Goal: Find specific page/section: Find specific page/section

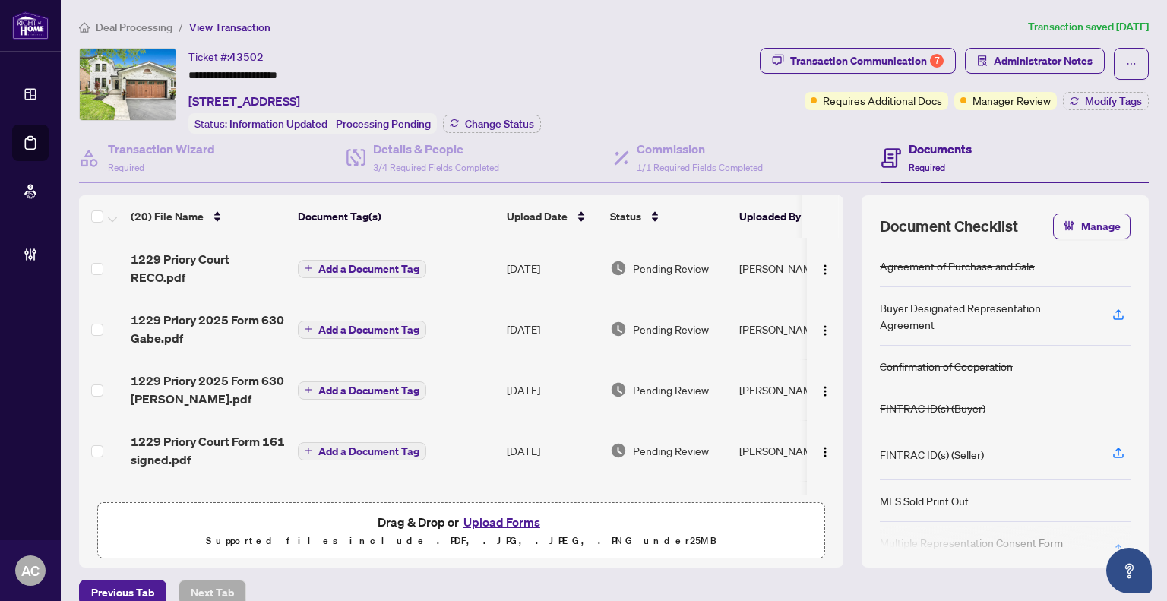
scroll to position [608, 0]
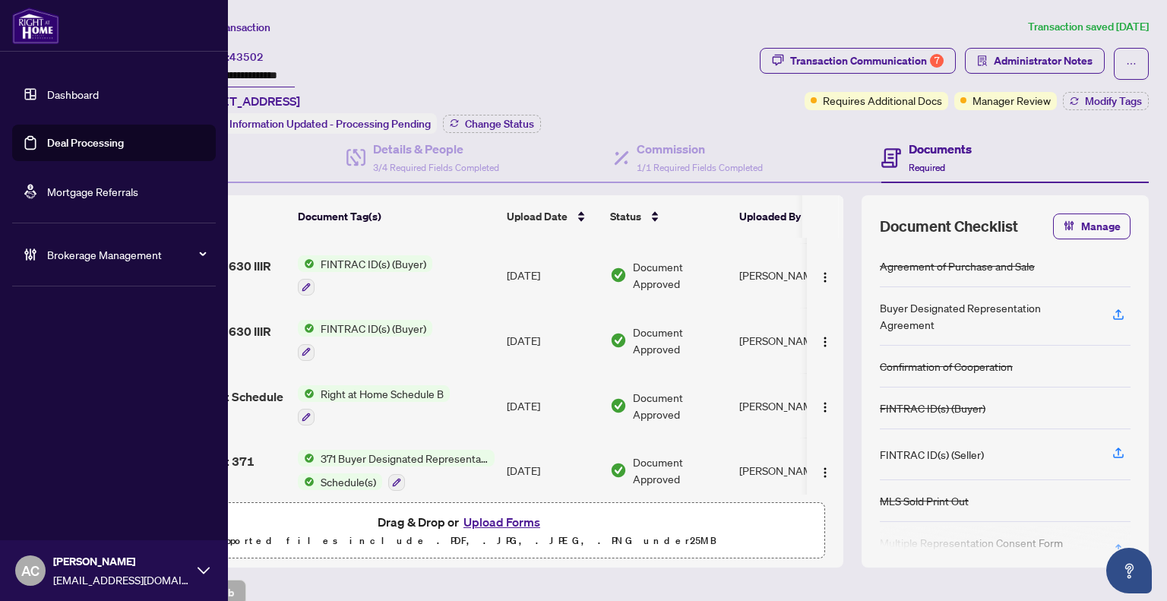
click at [60, 91] on link "Dashboard" at bounding box center [73, 94] width 52 height 14
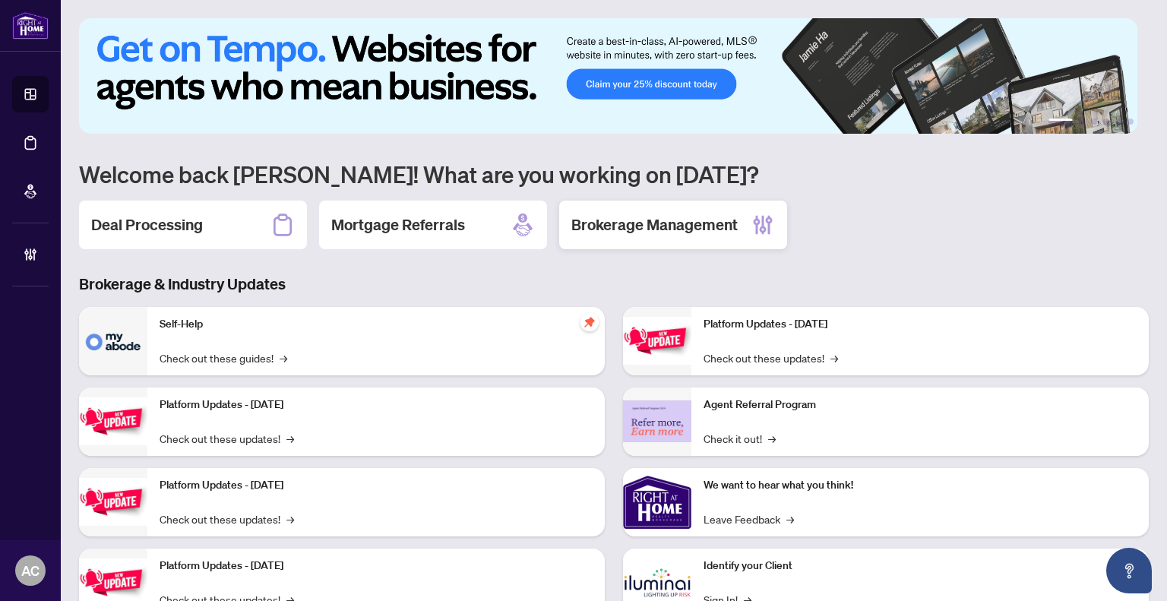
click at [696, 221] on h2 "Brokerage Management" at bounding box center [654, 224] width 166 height 21
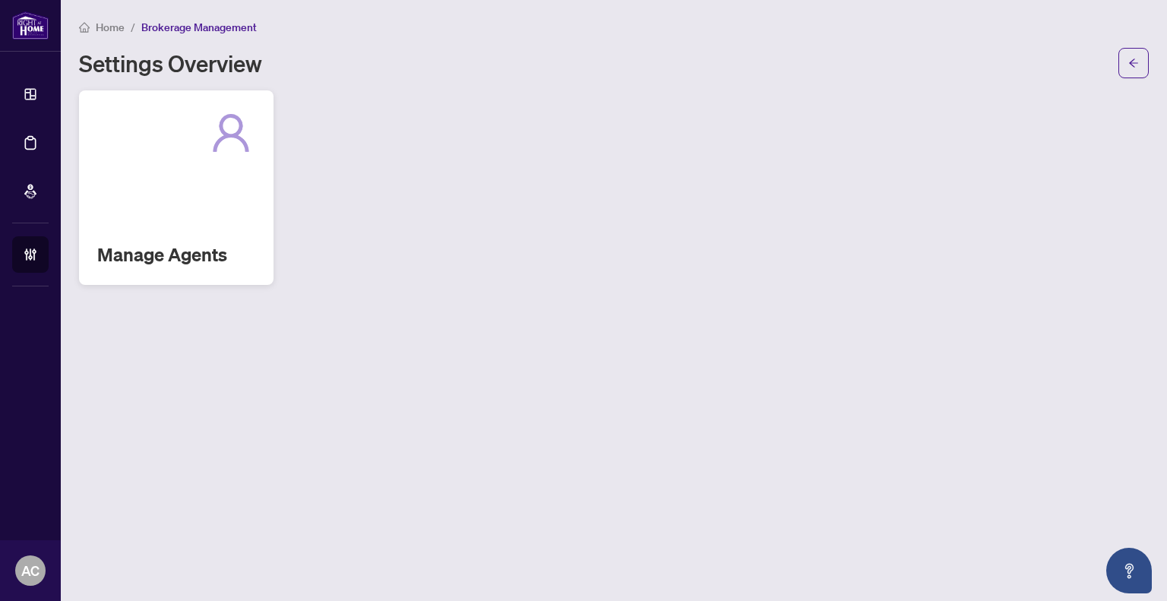
click at [157, 191] on div "Manage Agents" at bounding box center [176, 187] width 195 height 195
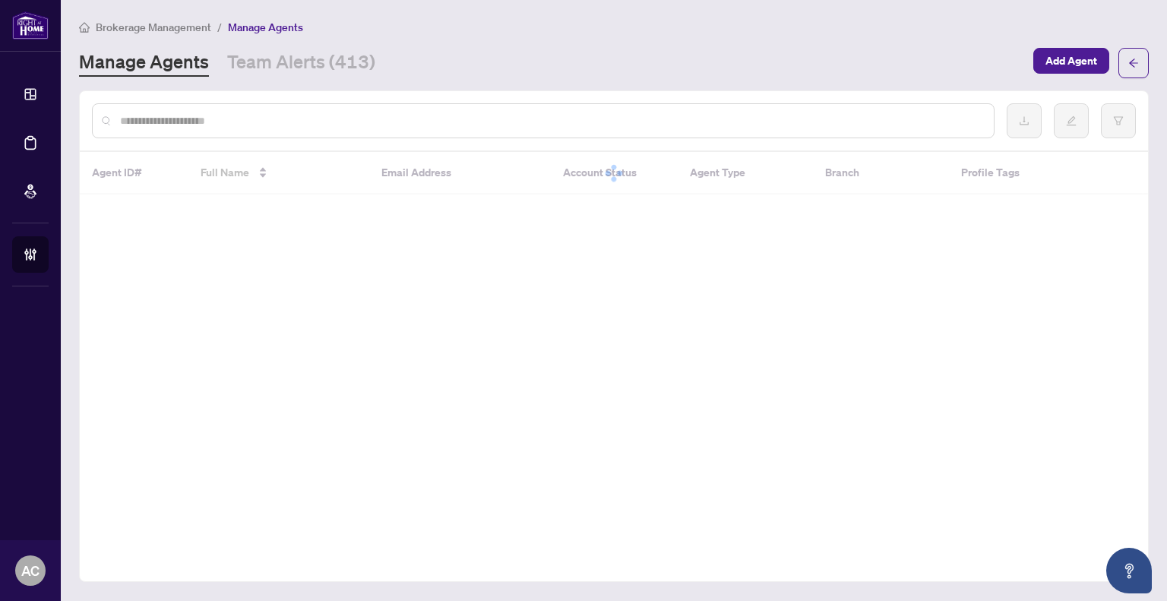
click at [513, 123] on input "text" at bounding box center [551, 120] width 862 height 17
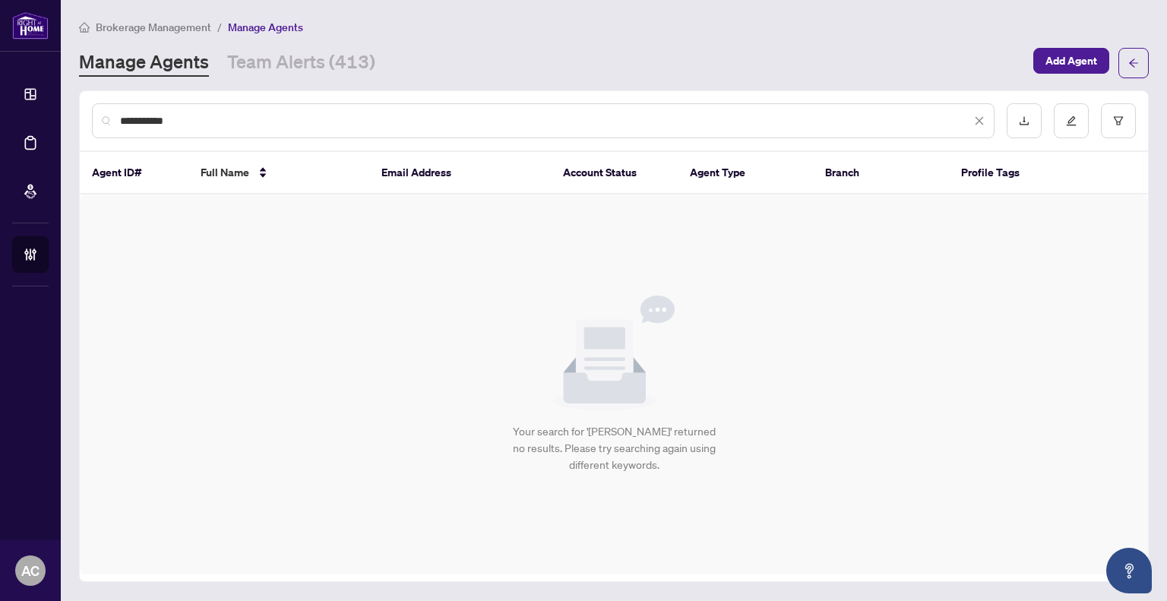
drag, startPoint x: 184, startPoint y: 120, endPoint x: 71, endPoint y: 110, distance: 113.7
click at [71, 109] on main "**********" at bounding box center [614, 300] width 1106 height 601
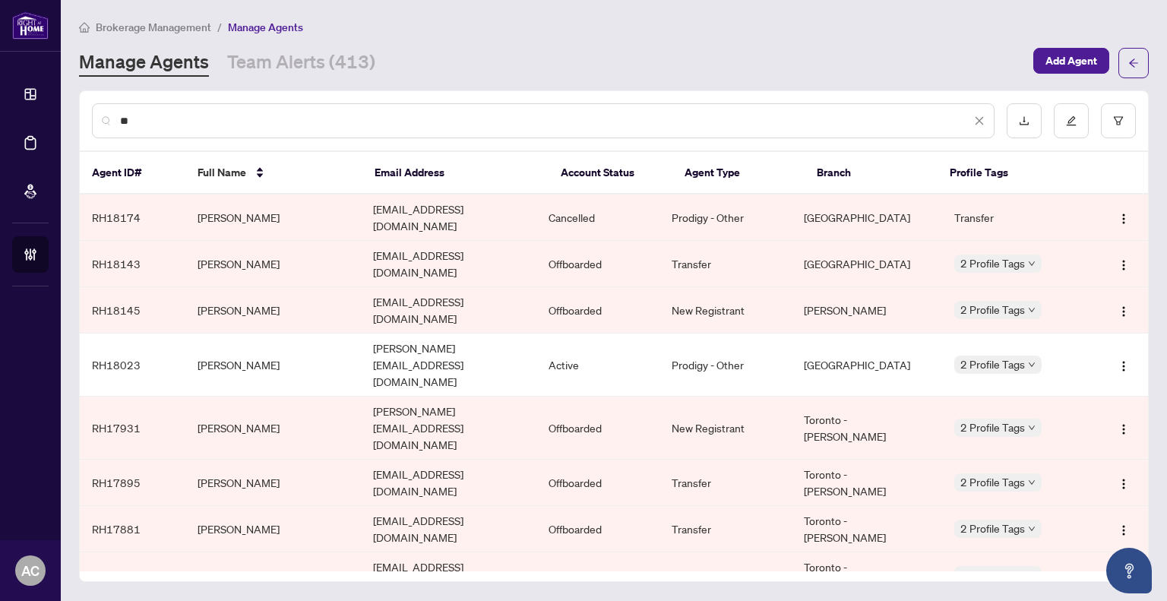
type input "*"
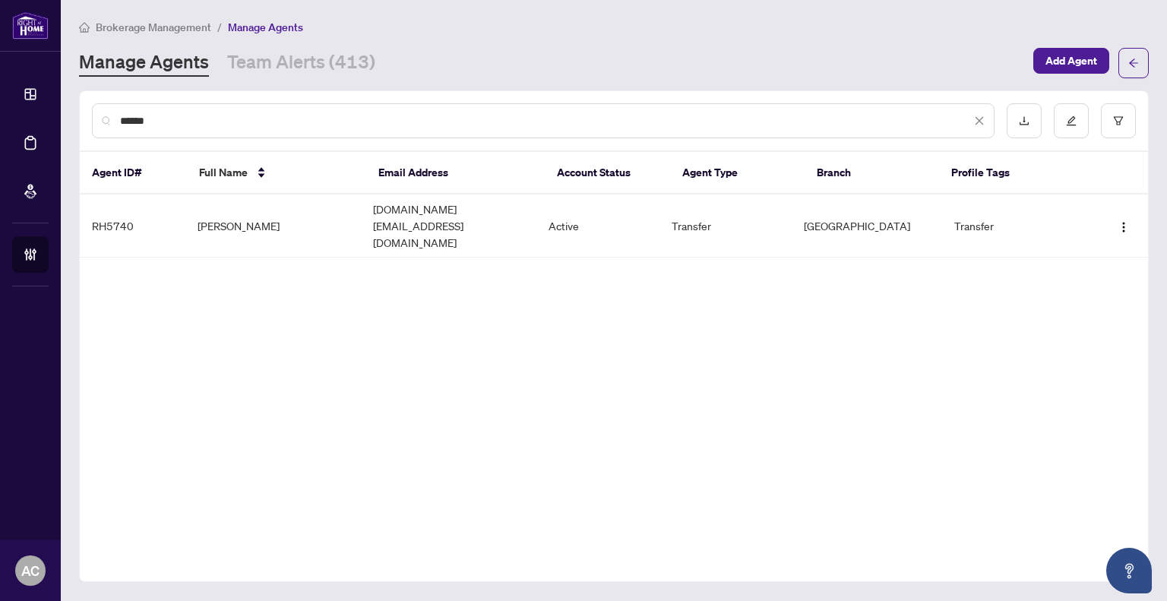
type input "******"
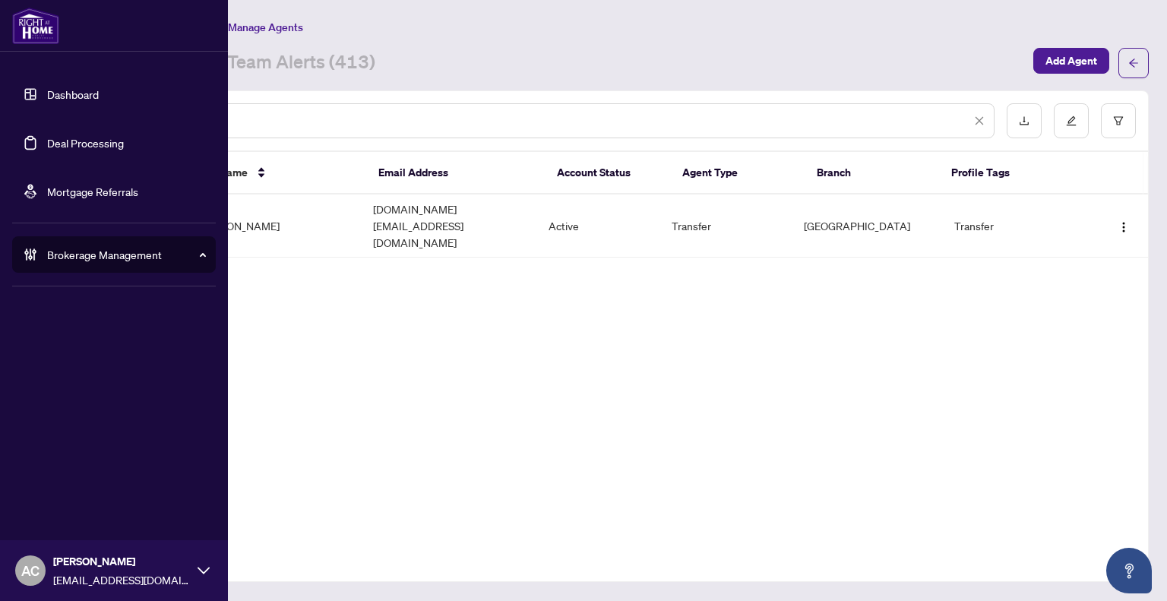
drag, startPoint x: 134, startPoint y: 112, endPoint x: 51, endPoint y: 112, distance: 83.6
click at [52, 112] on div "Dashboard Deal Processing Mortgage Referrals Brokerage Management Settings Over…" at bounding box center [583, 300] width 1167 height 601
